Goal: Information Seeking & Learning: Compare options

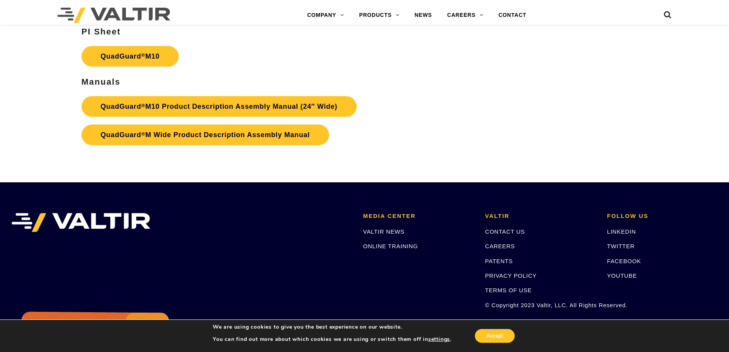
scroll to position [2909, 0]
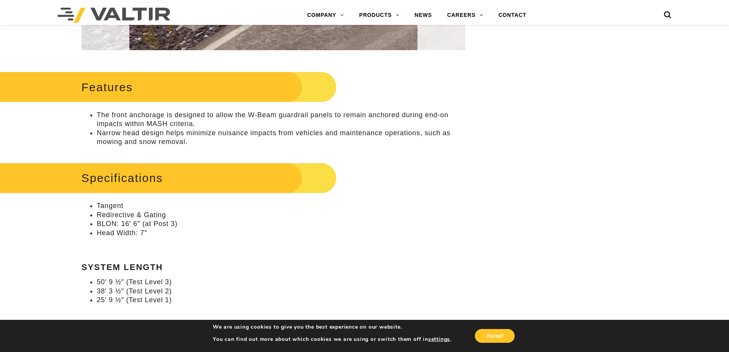
scroll to position [383, 0]
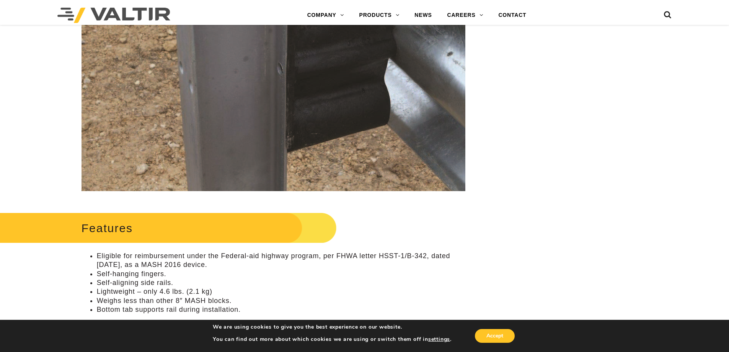
scroll to position [268, 0]
